Goal: Contribute content

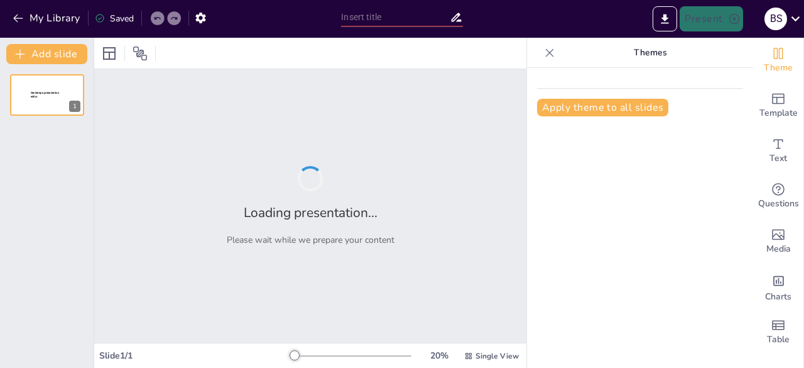
type input "Exploring the World of Colors: A Guide for Kids"
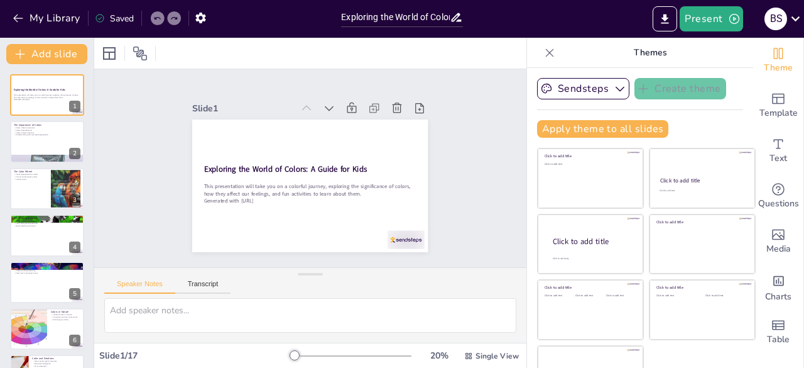
checkbox input "true"
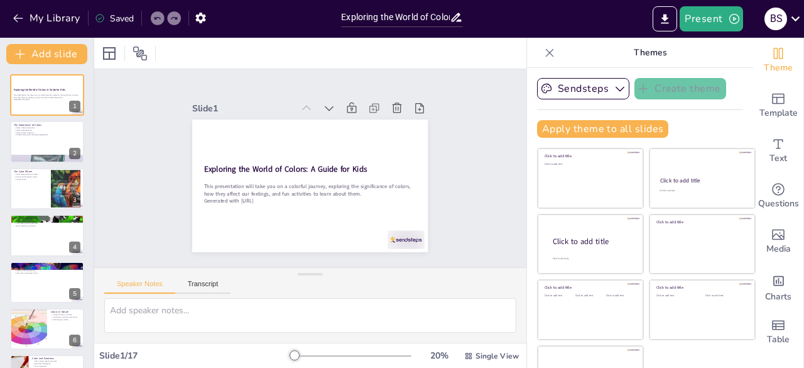
checkbox input "true"
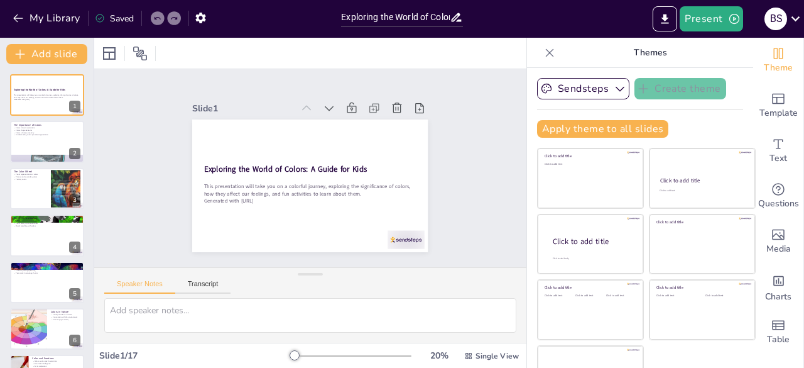
checkbox input "true"
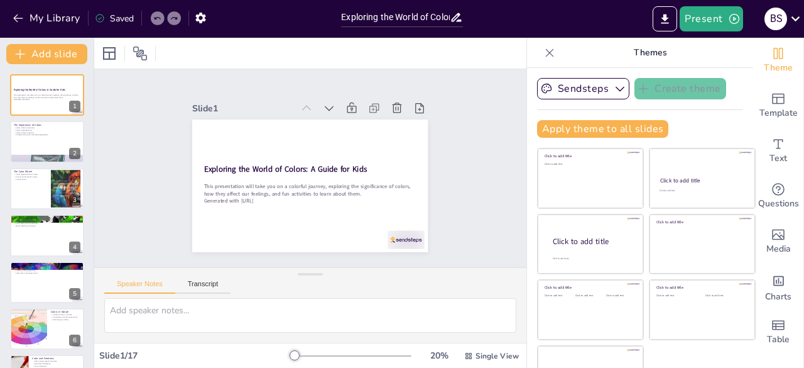
checkbox input "true"
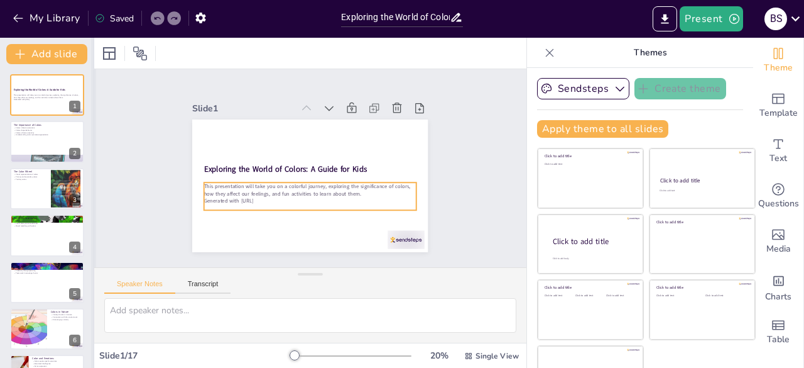
checkbox input "true"
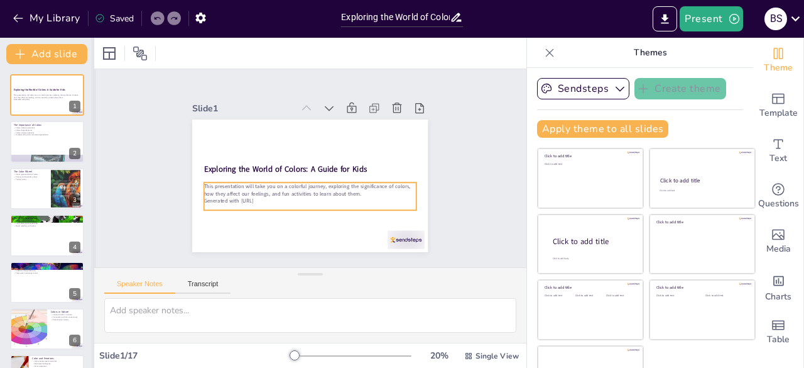
checkbox input "true"
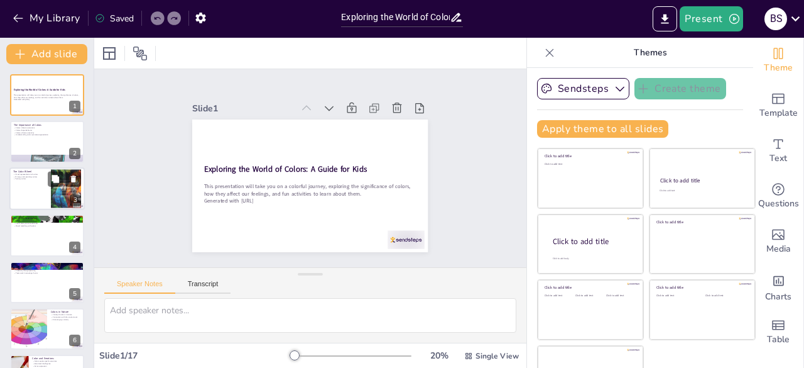
checkbox input "true"
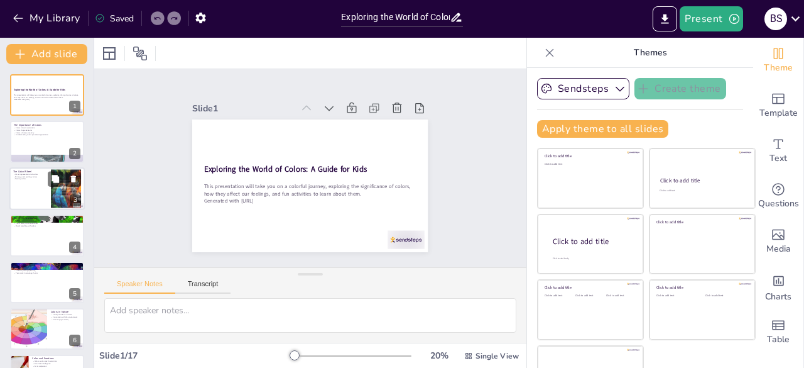
click at [57, 188] on div at bounding box center [66, 188] width 30 height 39
checkbox input "true"
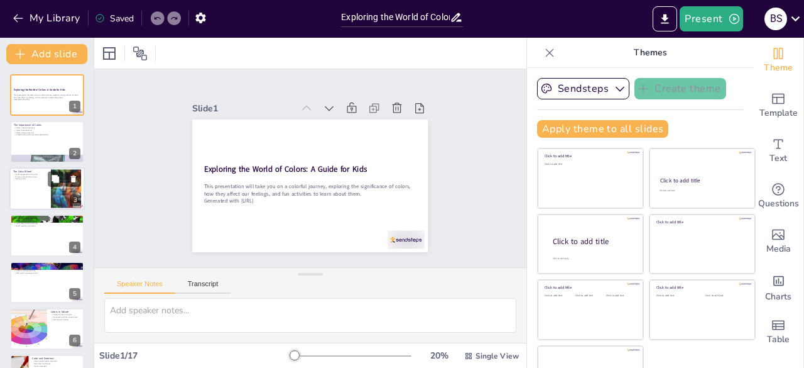
checkbox input "true"
type textarea "The color wheel serves as a visual guide to understanding the relationships bet…"
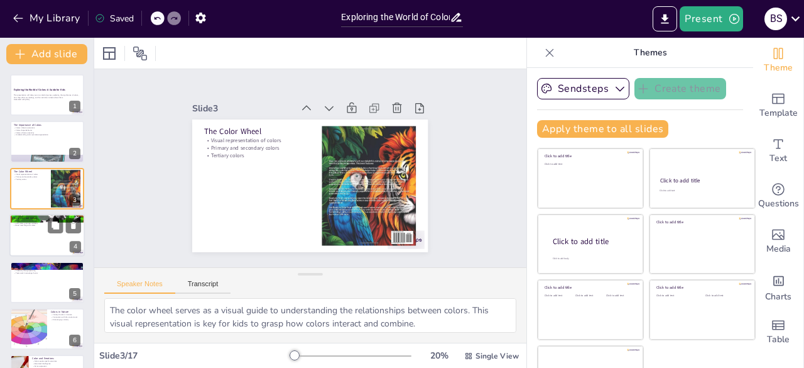
checkbox input "true"
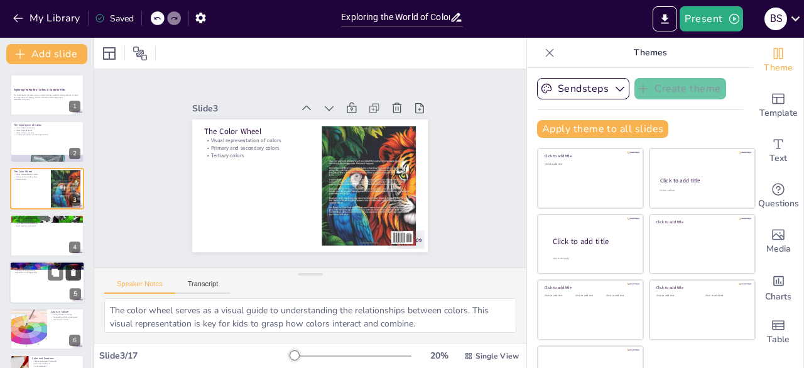
checkbox input "true"
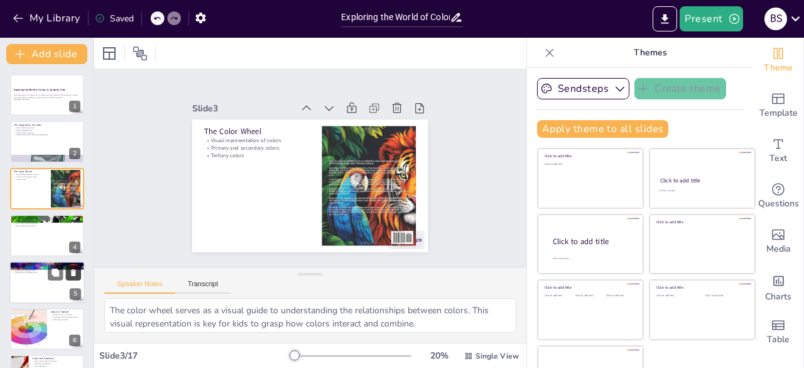
checkbox input "true"
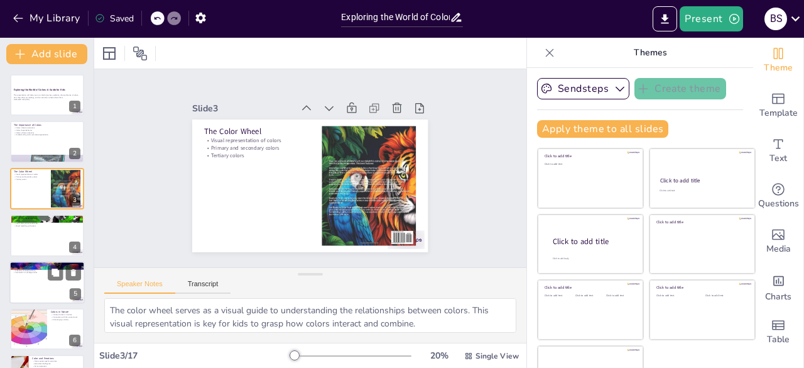
checkbox input "true"
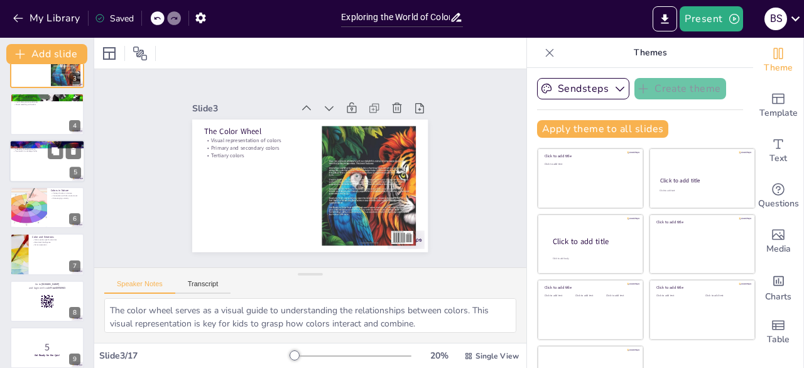
scroll to position [152, 0]
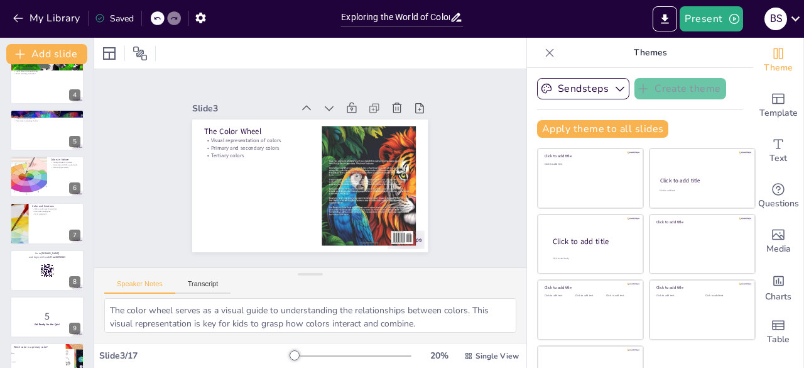
checkbox input "true"
